Goal: Information Seeking & Learning: Stay updated

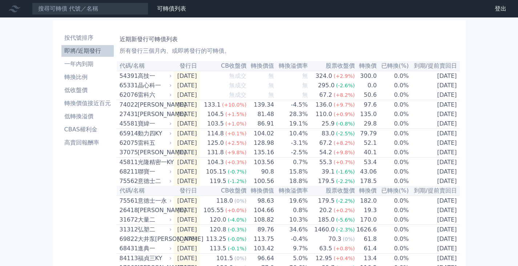
click at [76, 50] on li "即將/近期發行" at bounding box center [87, 51] width 52 height 9
click at [90, 61] on li "一年內到期" at bounding box center [87, 64] width 52 height 9
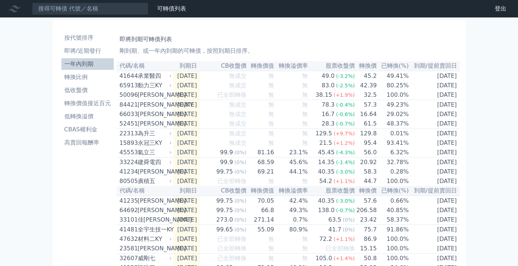
click at [84, 50] on li "即將/近期發行" at bounding box center [87, 51] width 52 height 9
